Goal: Task Accomplishment & Management: Use online tool/utility

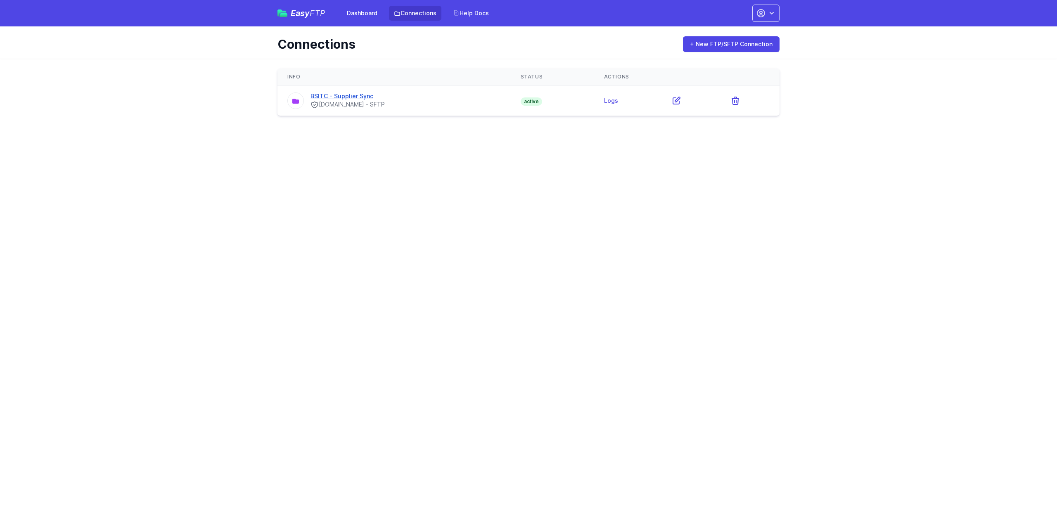
click at [354, 96] on link "BSITC - Supplier Sync" at bounding box center [342, 95] width 63 height 7
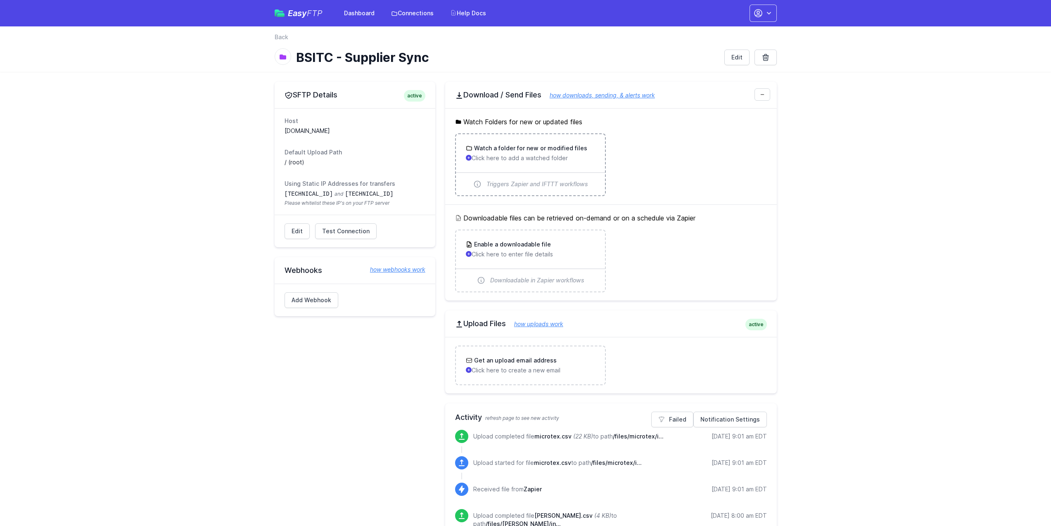
click at [558, 151] on h3 "Watch a folder for new or modified files" at bounding box center [529, 148] width 115 height 8
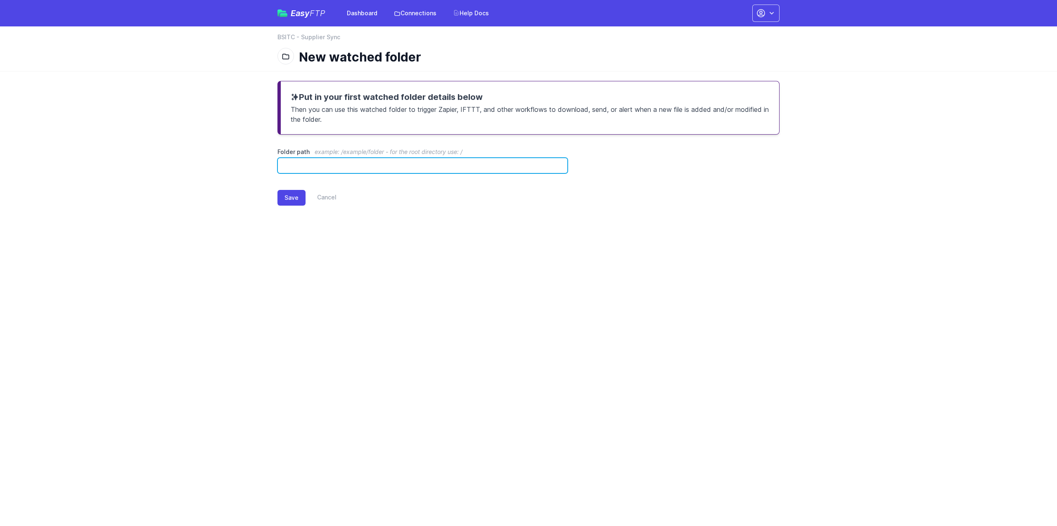
click at [462, 163] on input "Folder path example: /example/folder - for the root directory use: /" at bounding box center [422, 166] width 290 height 16
paste input "**********"
type input "**********"
click at [289, 197] on button "Save" at bounding box center [291, 198] width 28 height 16
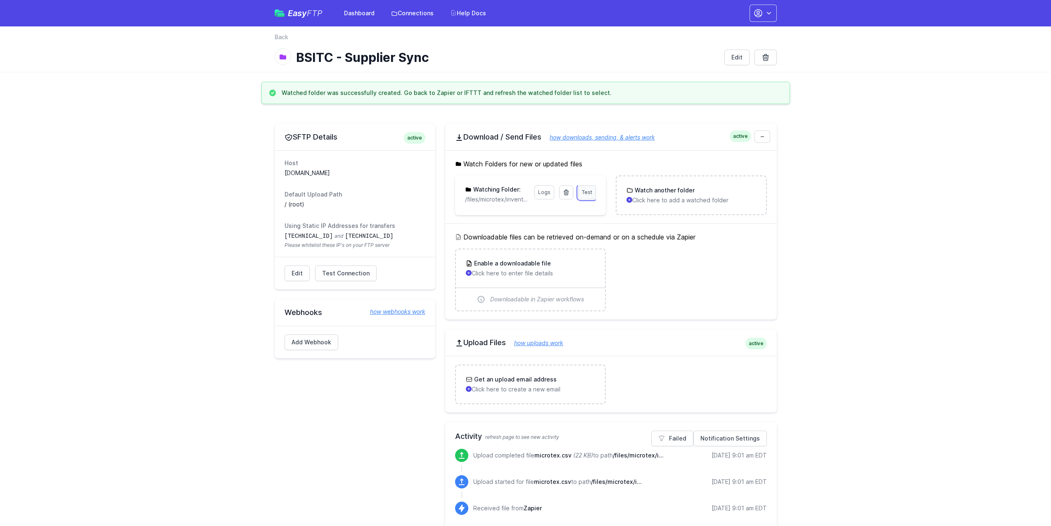
click at [582, 191] on span "Test" at bounding box center [587, 192] width 10 height 6
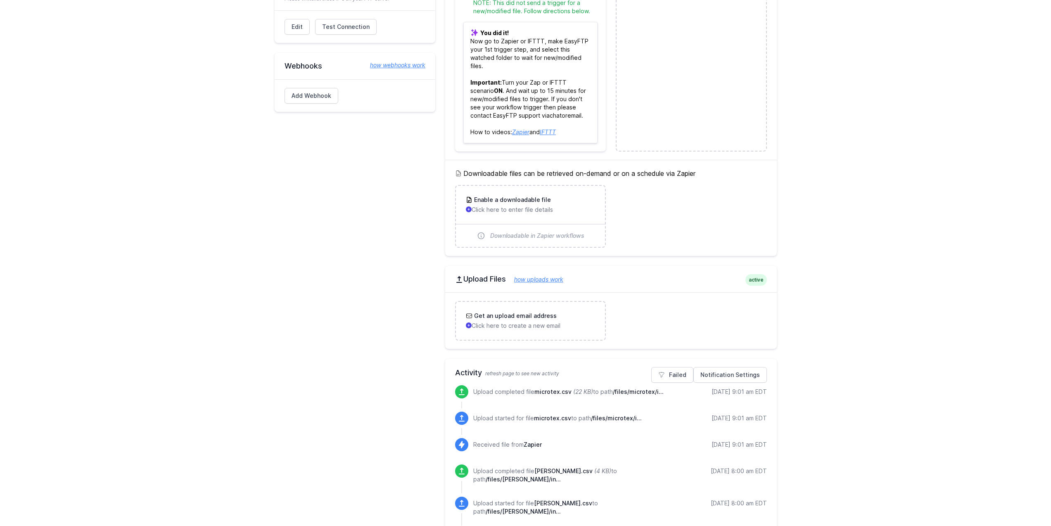
scroll to position [45, 0]
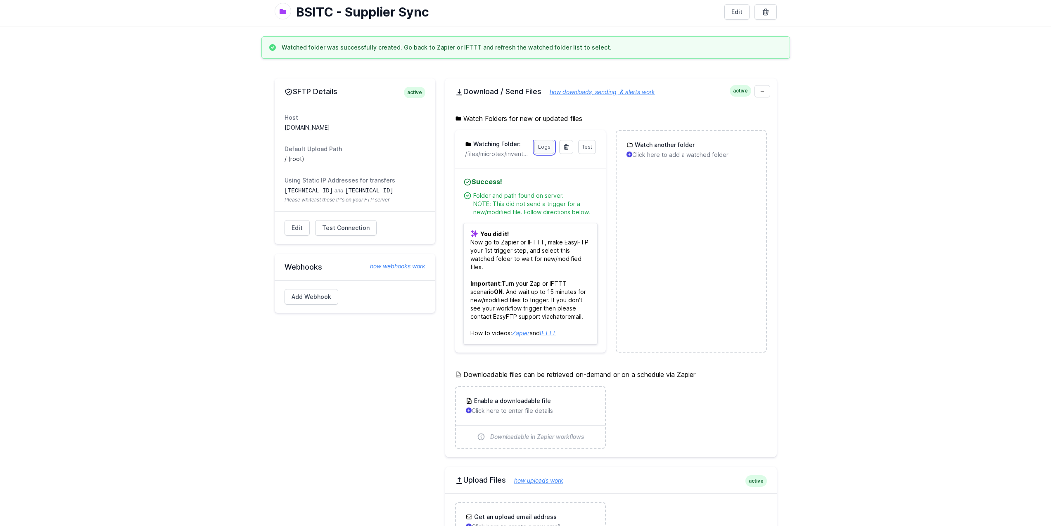
click at [538, 151] on link "Logs" at bounding box center [544, 147] width 20 height 14
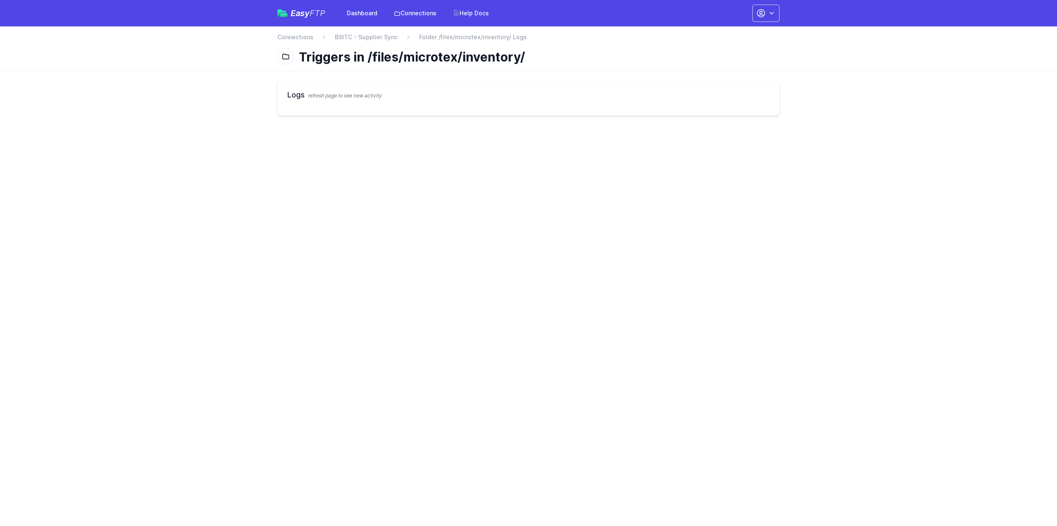
click at [429, 107] on div "Logs refresh page to see new activity" at bounding box center [528, 98] width 502 height 35
click at [328, 97] on span "refresh page to see new activity" at bounding box center [345, 95] width 74 height 6
click at [293, 95] on h2 "Logs refresh page to see new activity" at bounding box center [528, 95] width 482 height 12
